Goal: Task Accomplishment & Management: Use online tool/utility

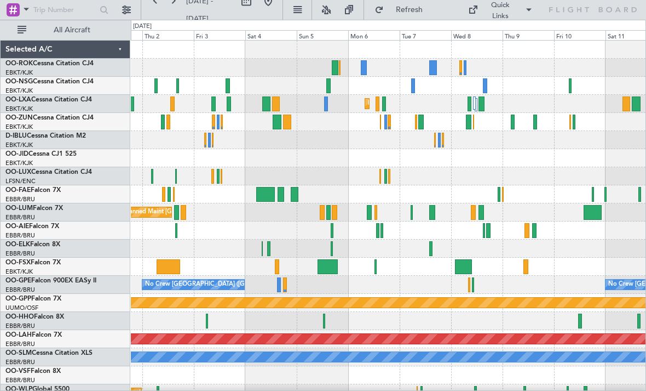
click at [474, 106] on div at bounding box center [474, 102] width 2 height 13
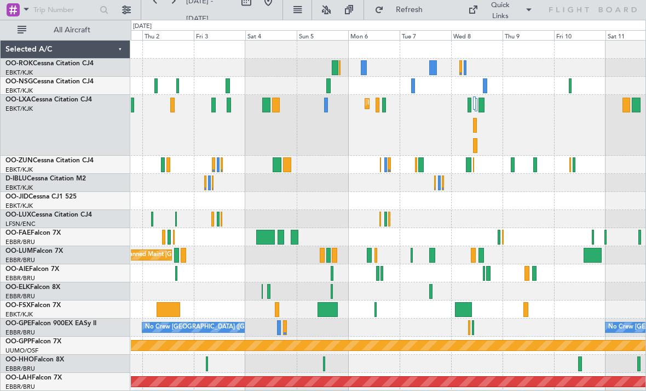
click at [483, 109] on div at bounding box center [482, 105] width 6 height 15
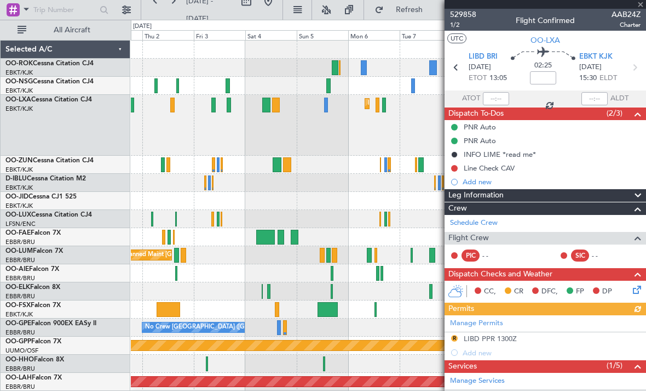
click at [644, 4] on div at bounding box center [546, 4] width 202 height 9
click at [645, 6] on span at bounding box center [641, 5] width 11 height 10
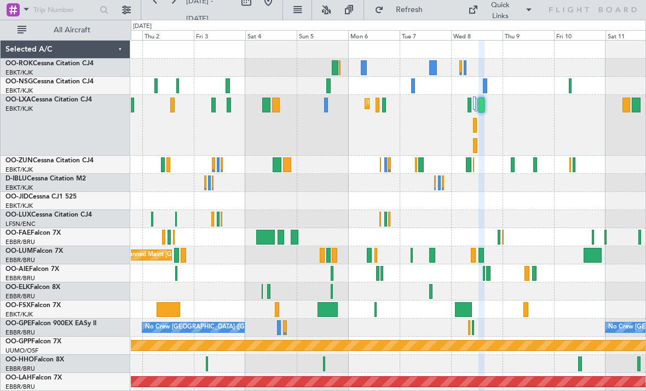
type input "0"
click at [476, 129] on div at bounding box center [475, 125] width 4 height 15
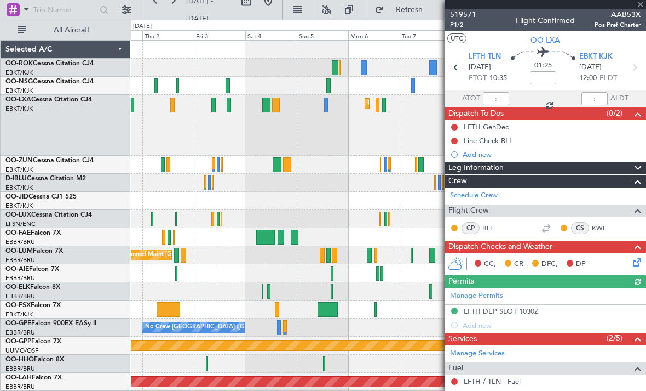
click at [643, 4] on div at bounding box center [546, 4] width 202 height 9
click at [644, 4] on div at bounding box center [546, 4] width 202 height 9
click at [643, 2] on span at bounding box center [641, 5] width 11 height 10
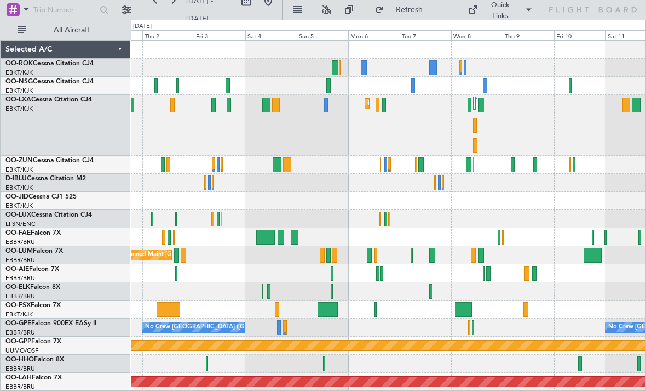
click at [421, 163] on div at bounding box center [421, 164] width 5 height 15
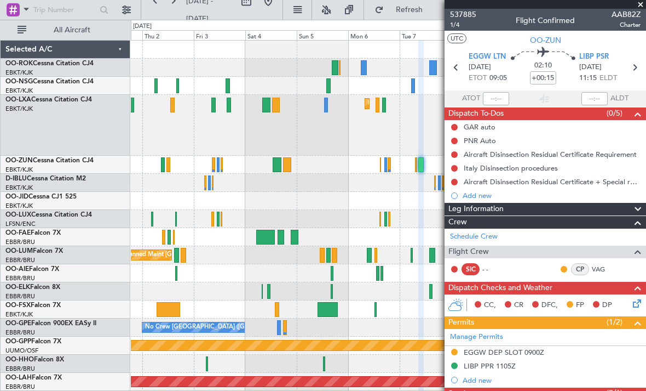
click at [643, 5] on span at bounding box center [641, 5] width 11 height 10
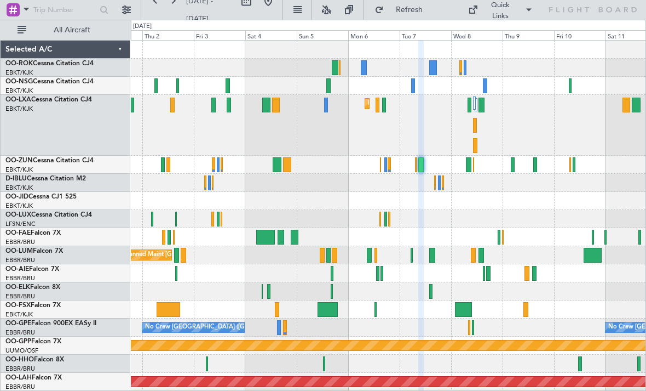
type input "0"
